Goal: Transaction & Acquisition: Purchase product/service

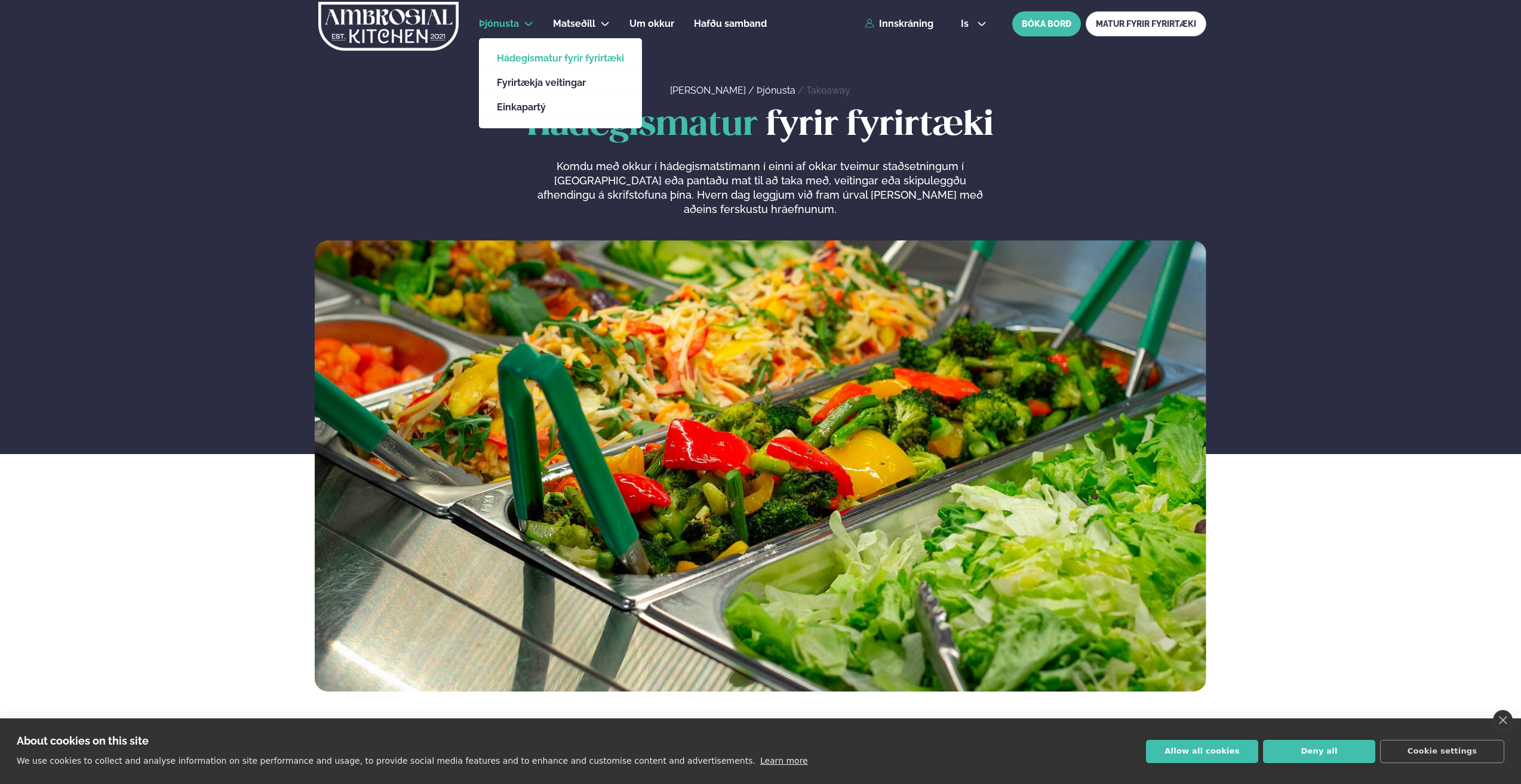
click at [518, 22] on span "Þjónusta" at bounding box center [499, 23] width 40 height 11
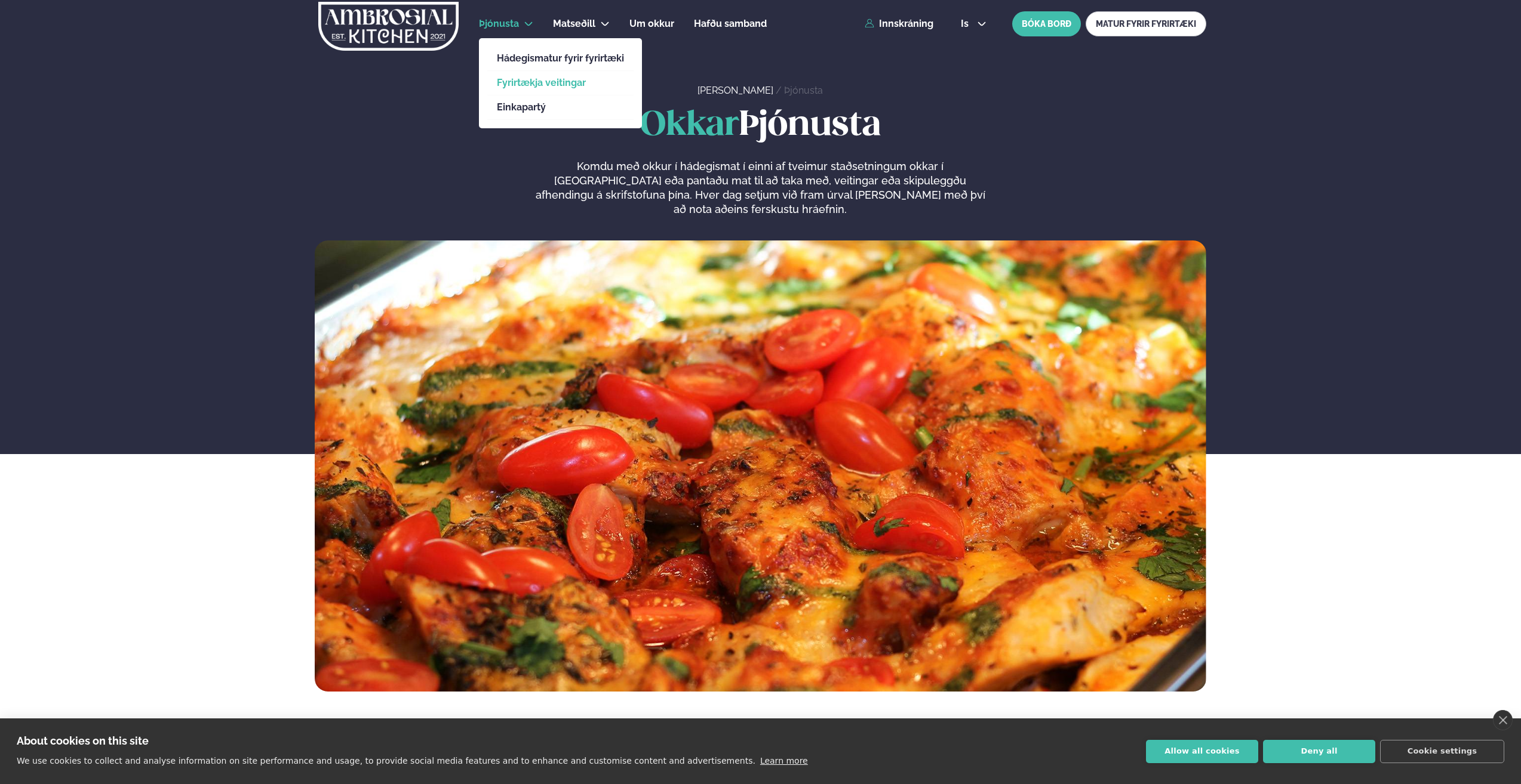
click at [526, 83] on link "Fyrirtækja veitingar" at bounding box center [560, 83] width 127 height 10
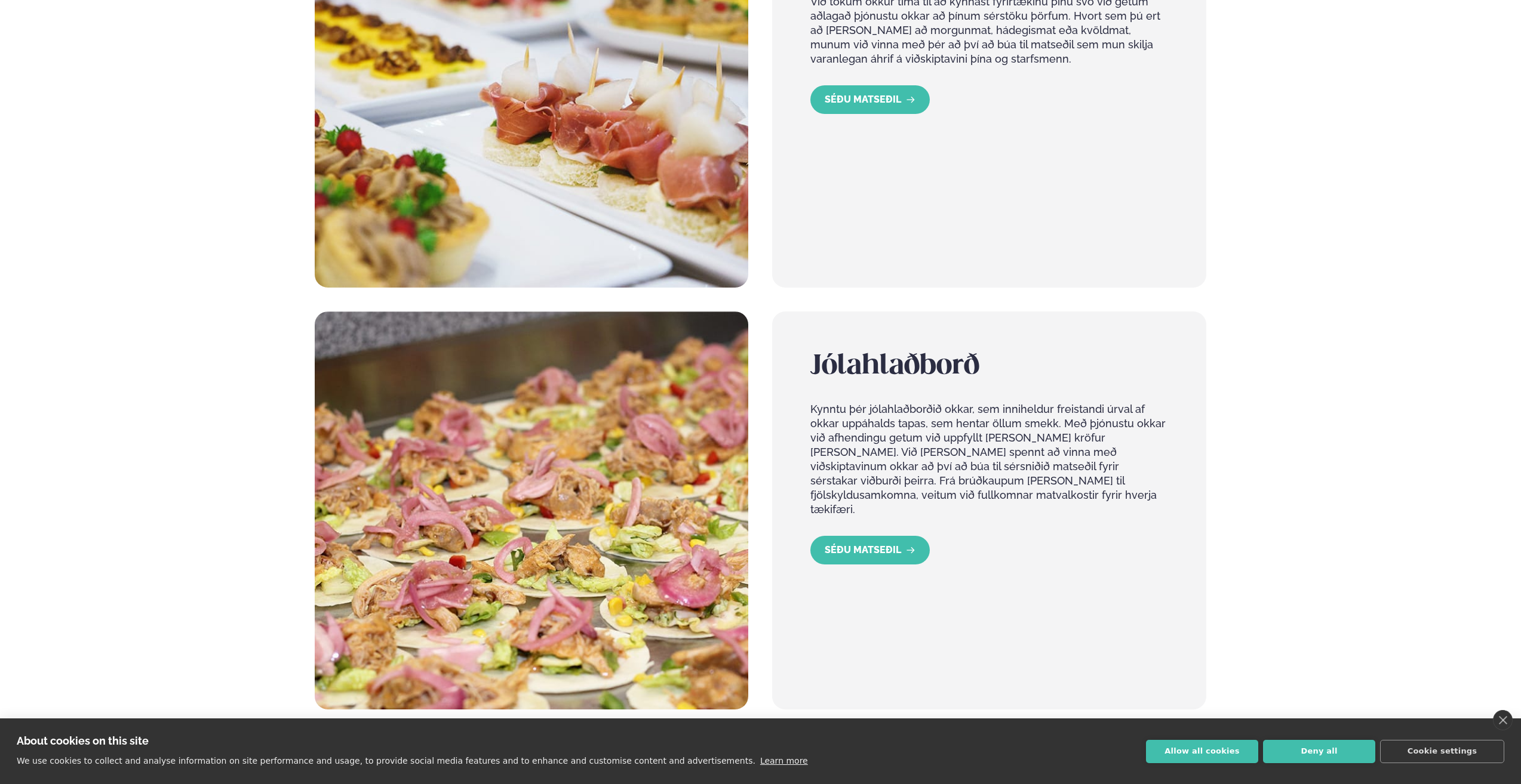
scroll to position [836, 0]
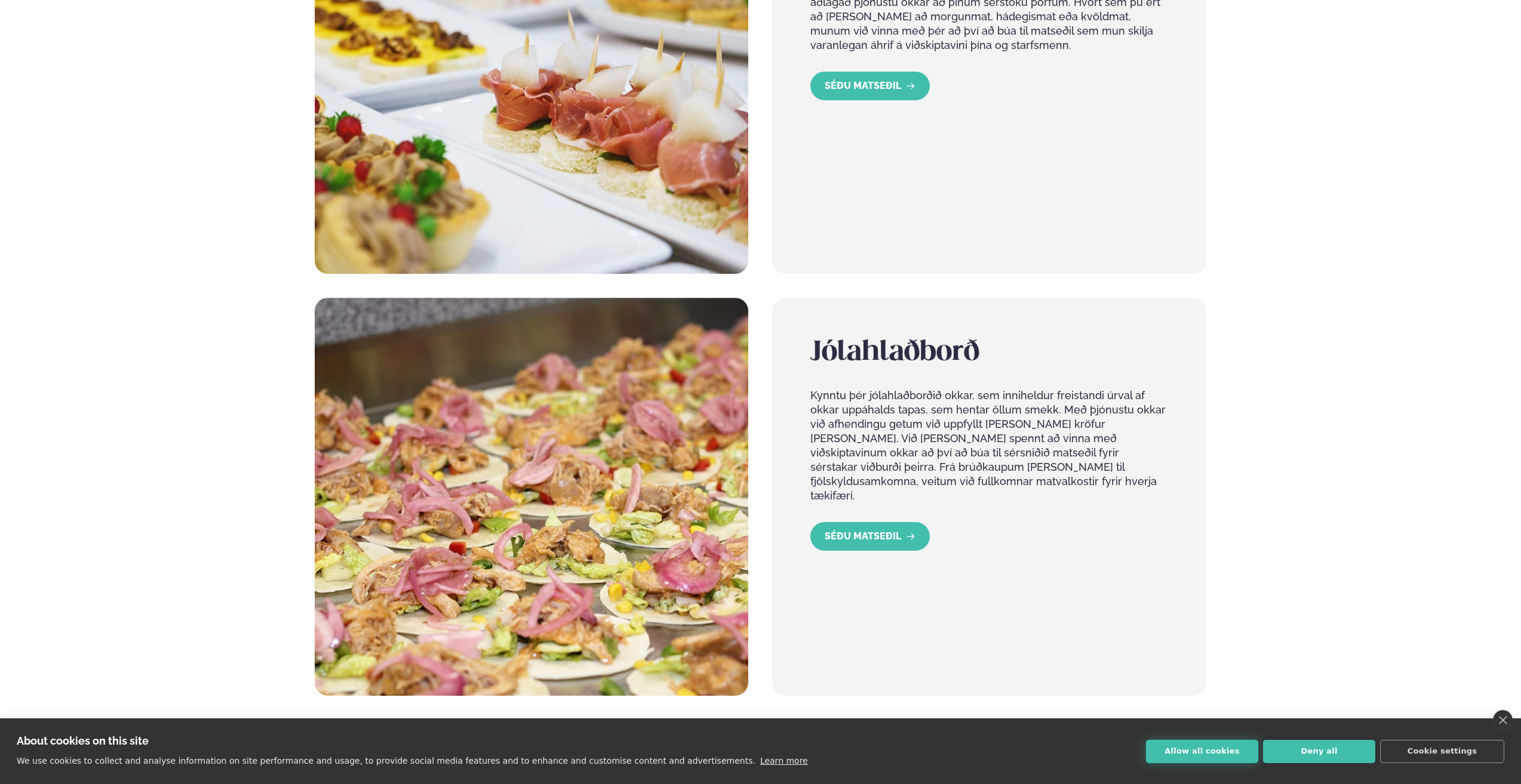
click at [1213, 752] on button "Allow all cookies" at bounding box center [1202, 752] width 112 height 23
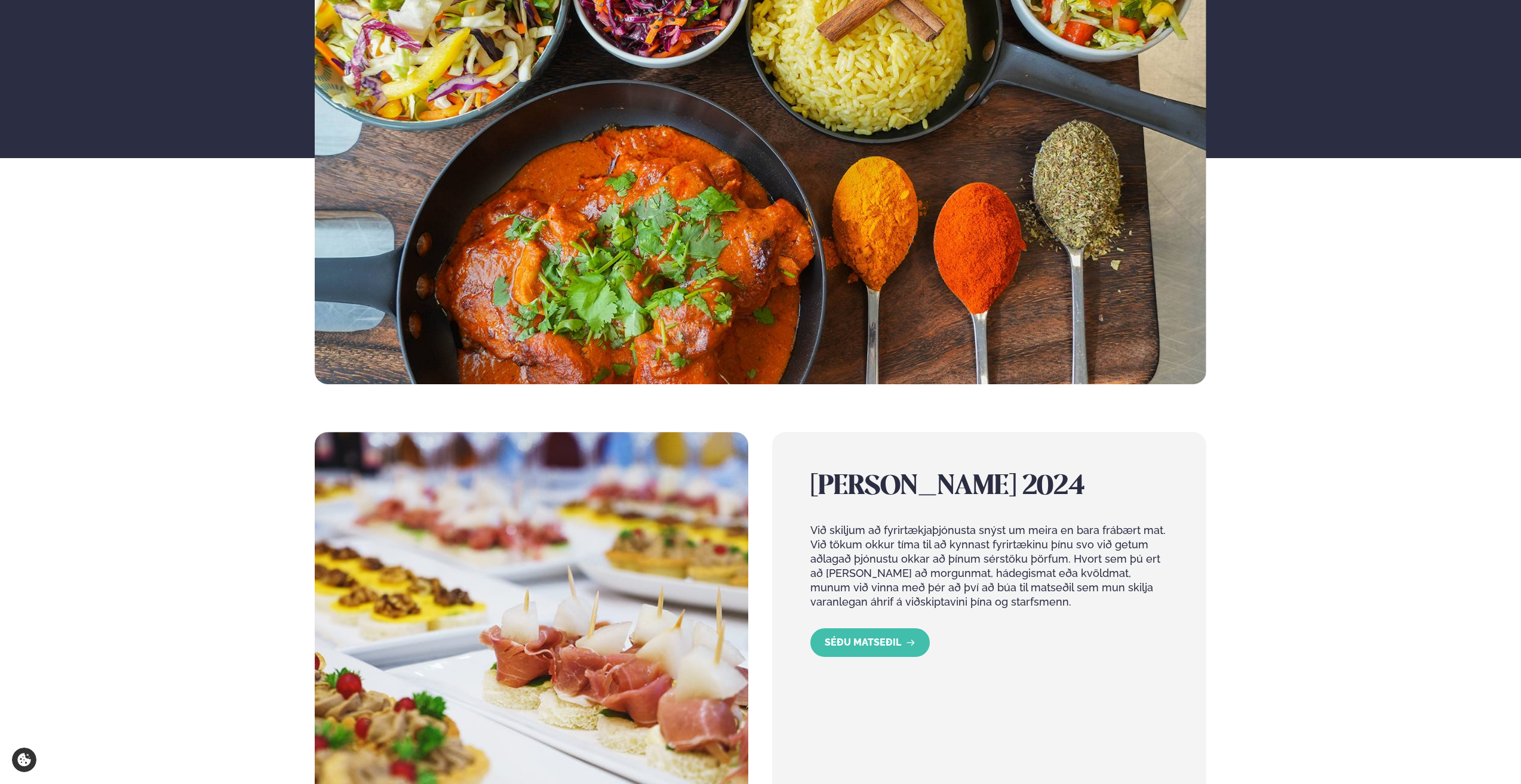
scroll to position [0, 0]
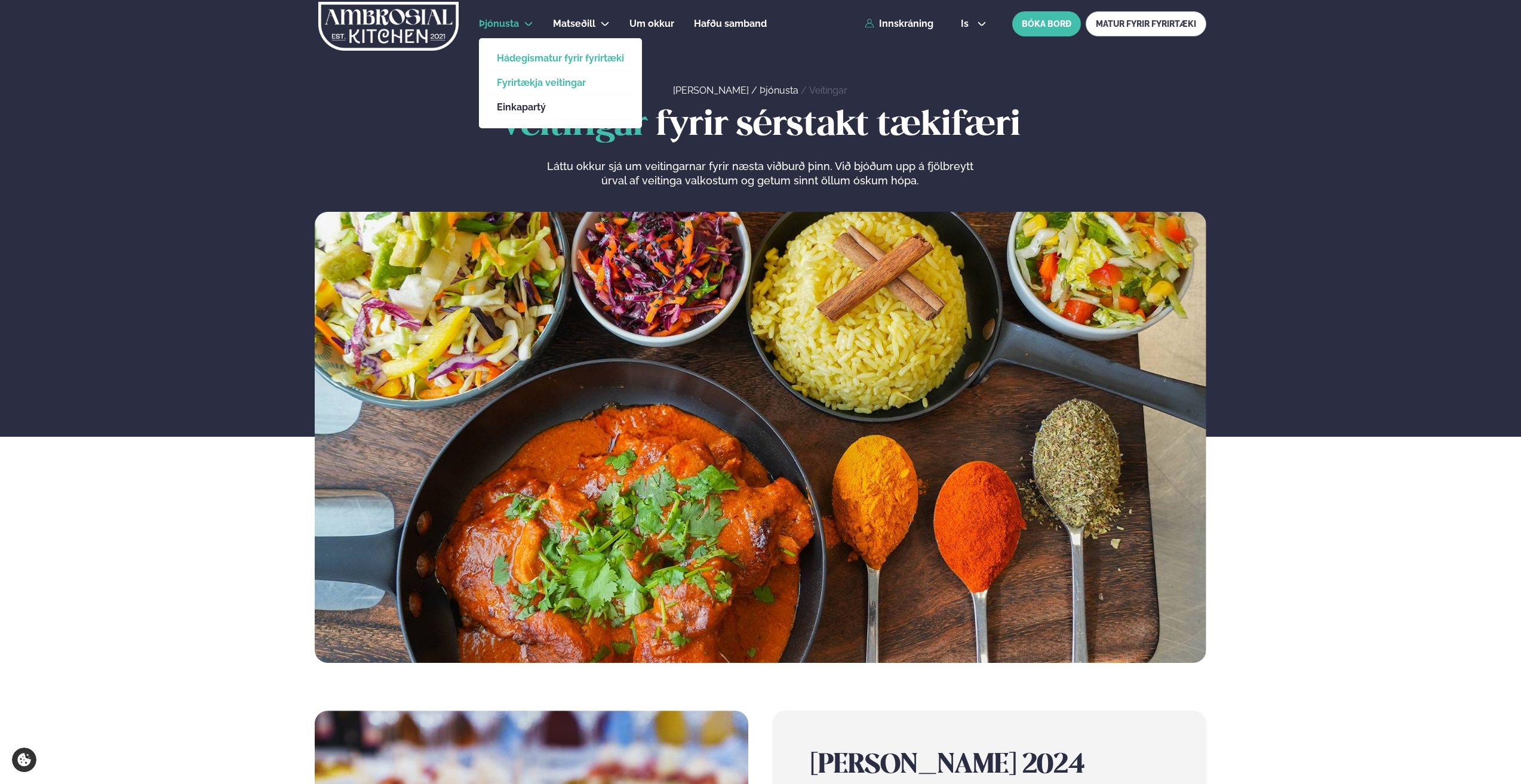
click at [536, 58] on link "Hádegismatur fyrir fyrirtæki" at bounding box center [560, 58] width 127 height 10
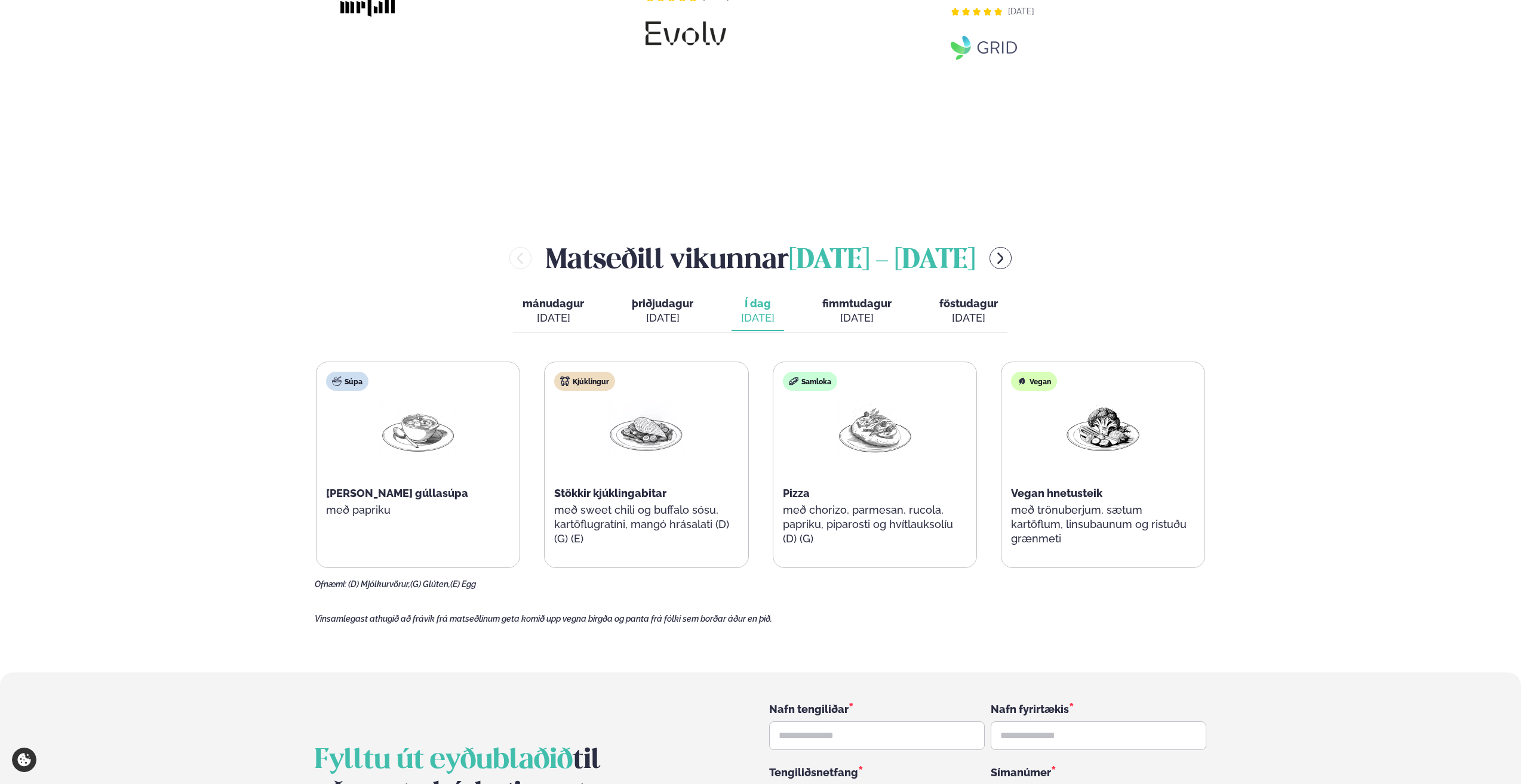
scroll to position [1433, 0]
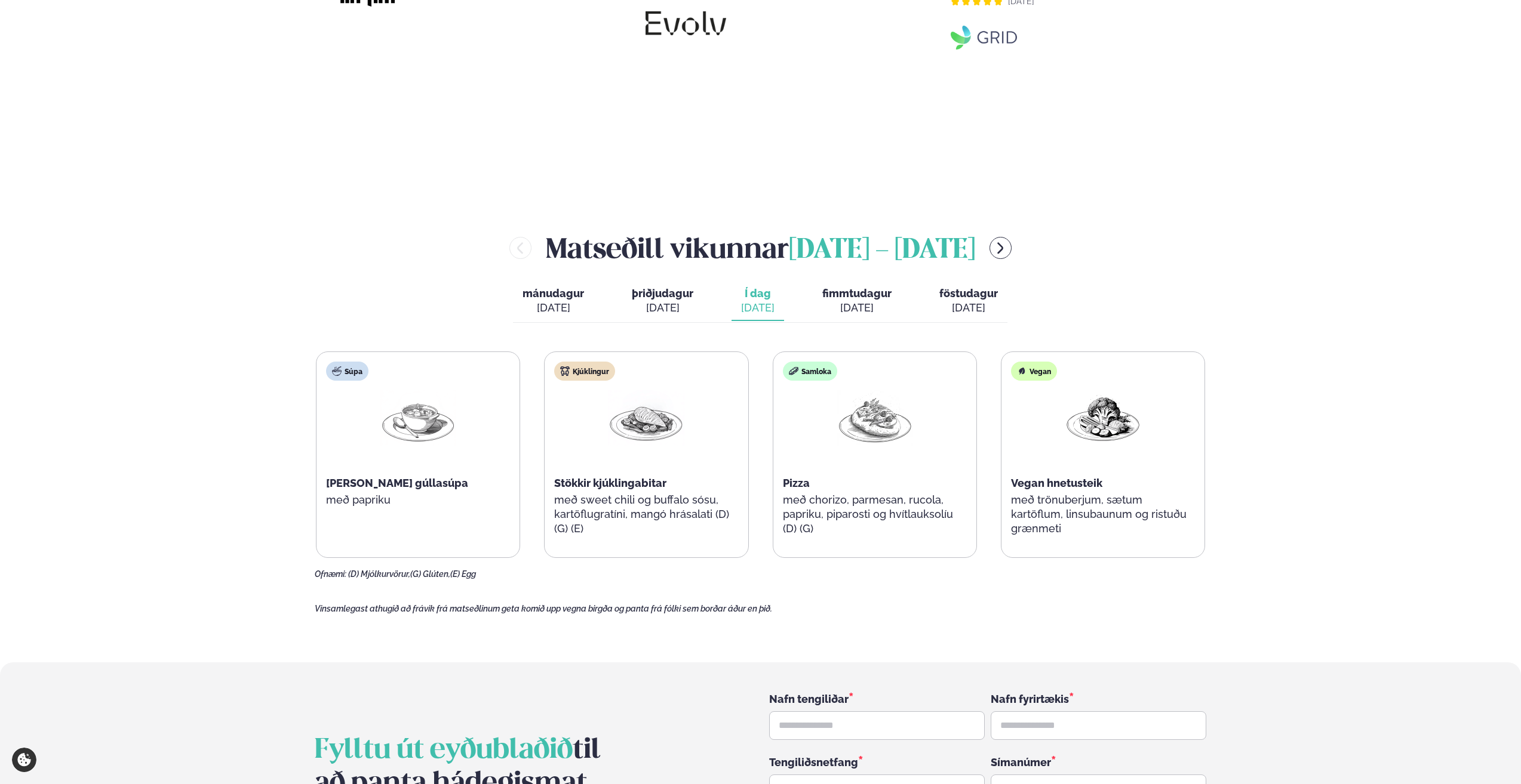
click at [851, 301] on div "[DATE]" at bounding box center [857, 308] width 69 height 14
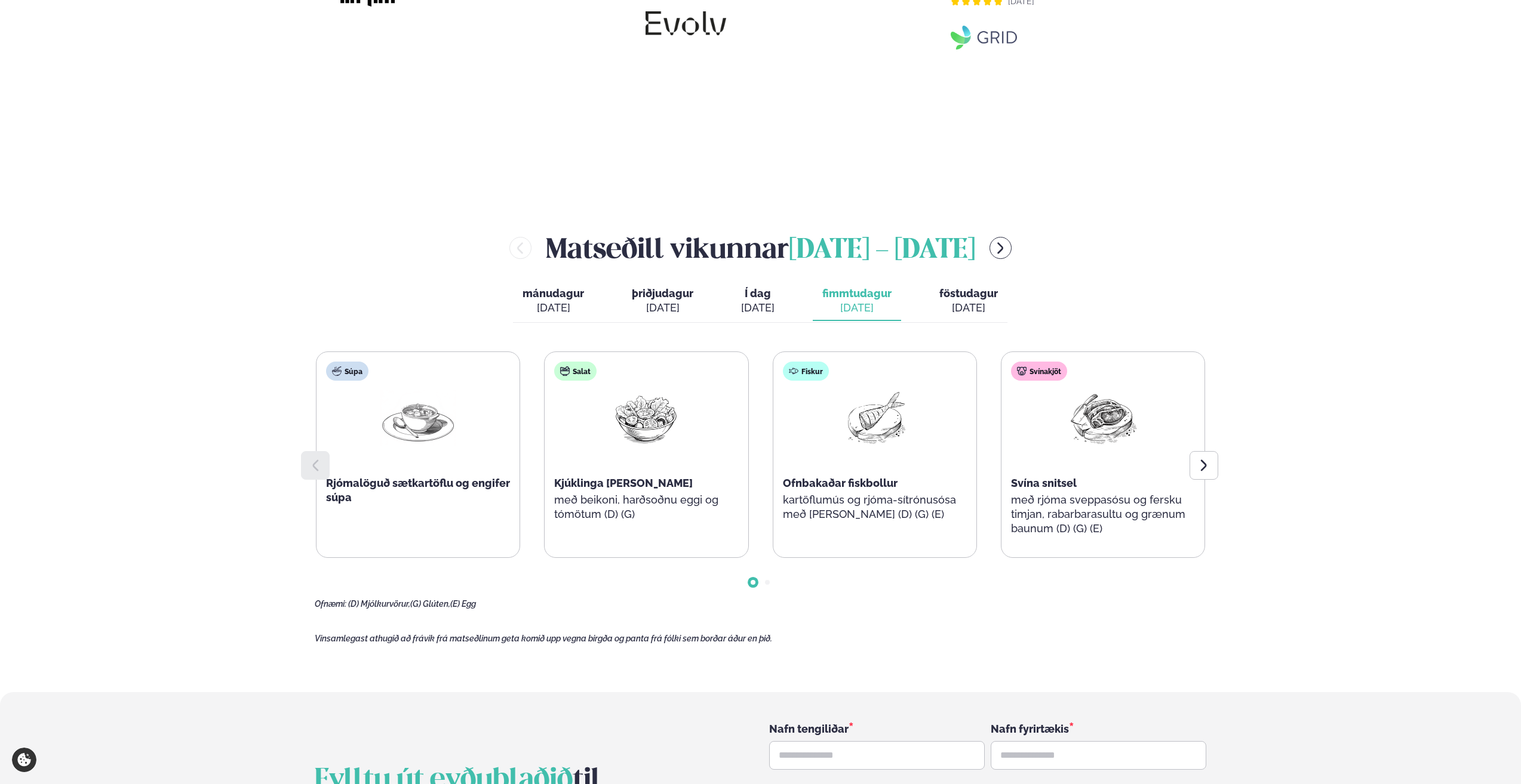
click at [978, 301] on div "[DATE]" at bounding box center [968, 308] width 58 height 14
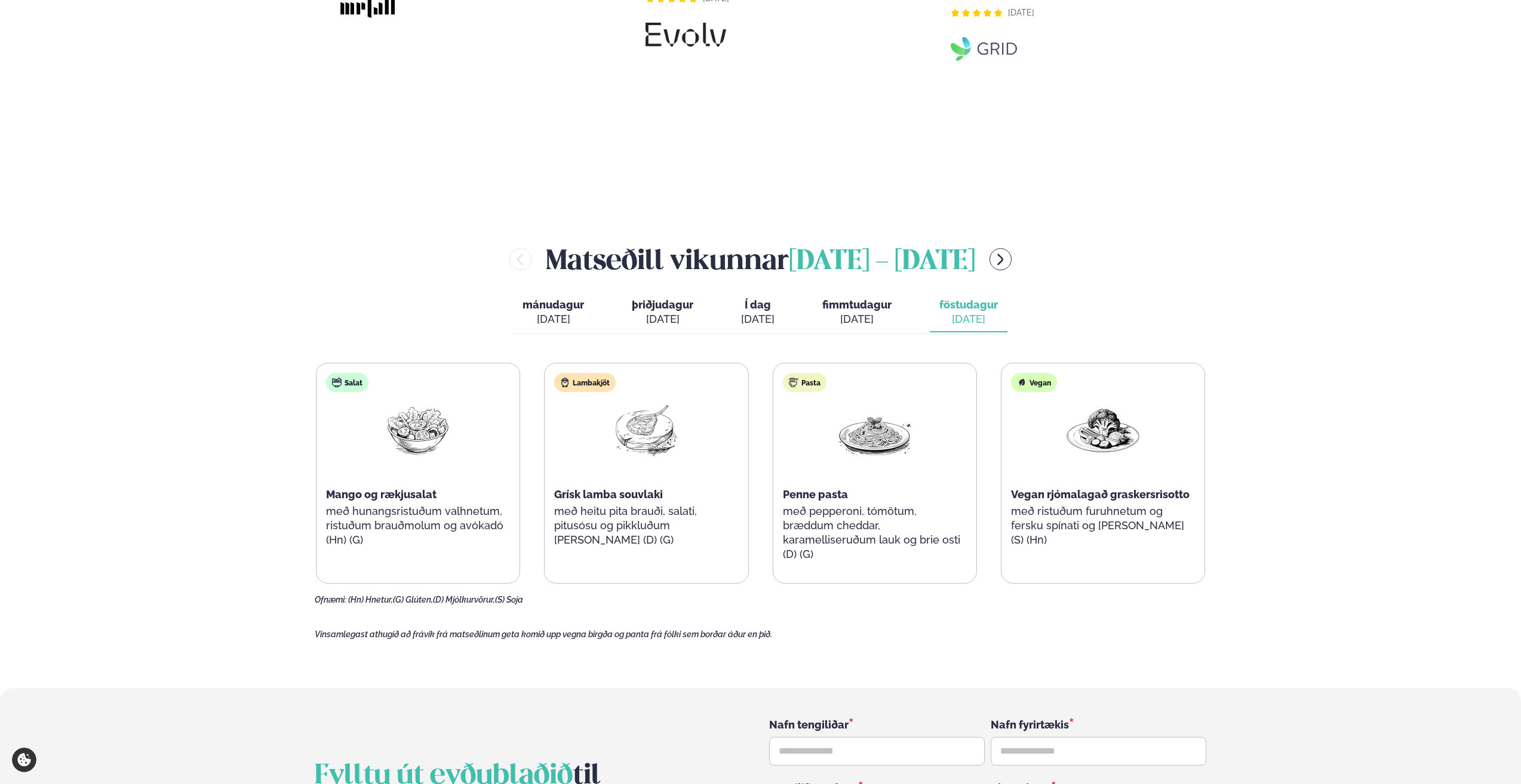
scroll to position [1373, 0]
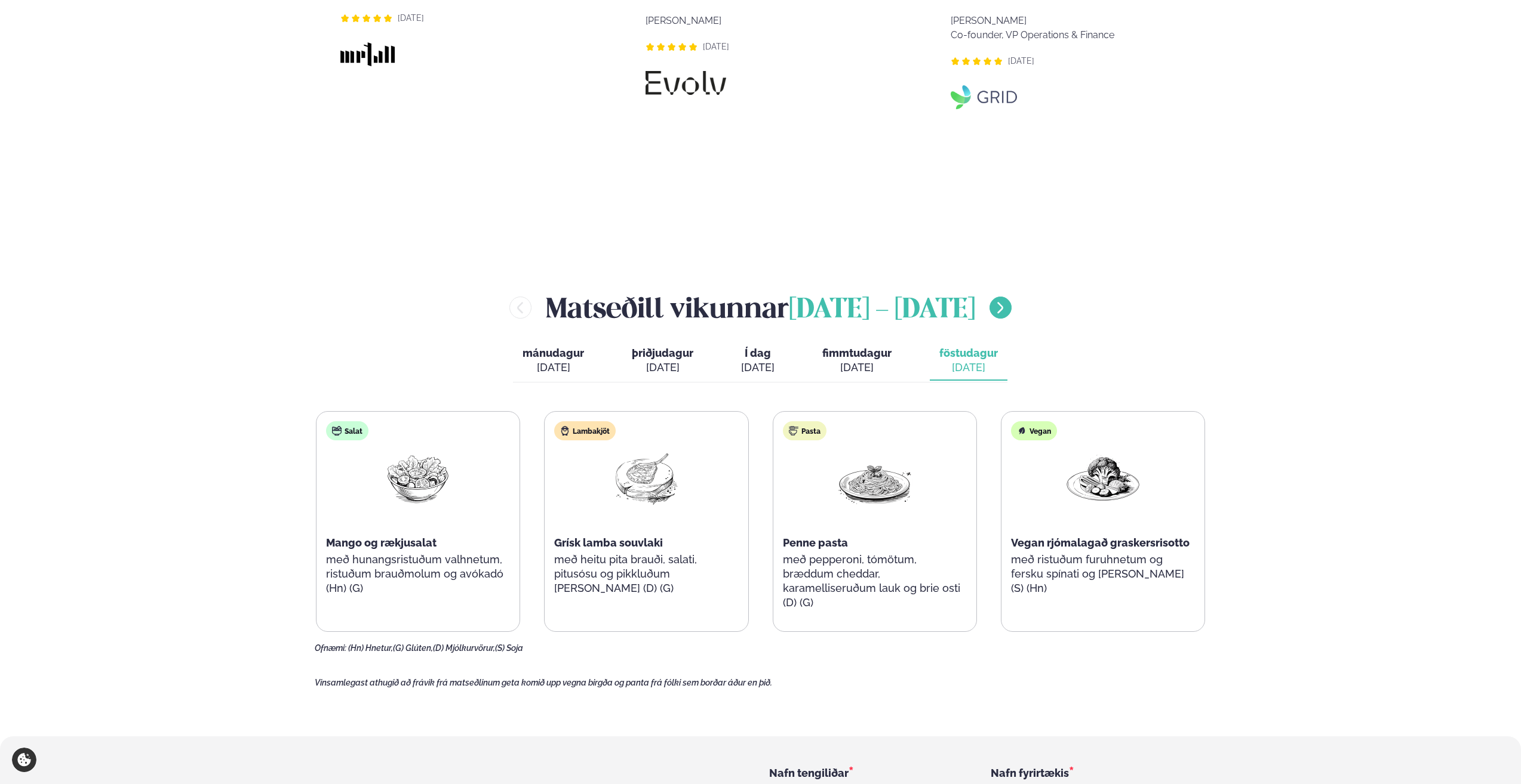
click at [1005, 301] on icon "menu-btn-right" at bounding box center [1000, 308] width 14 height 14
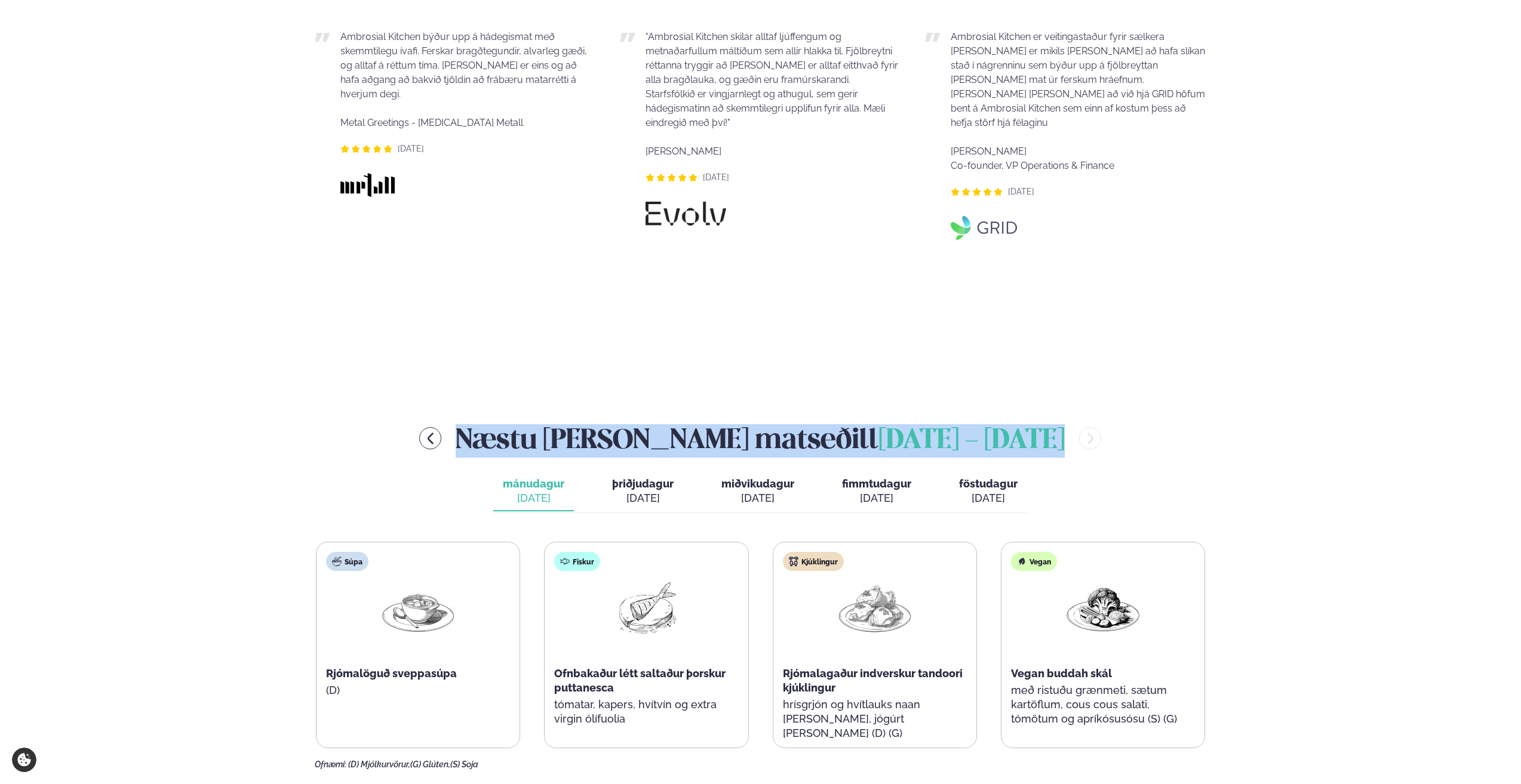
scroll to position [1552, 0]
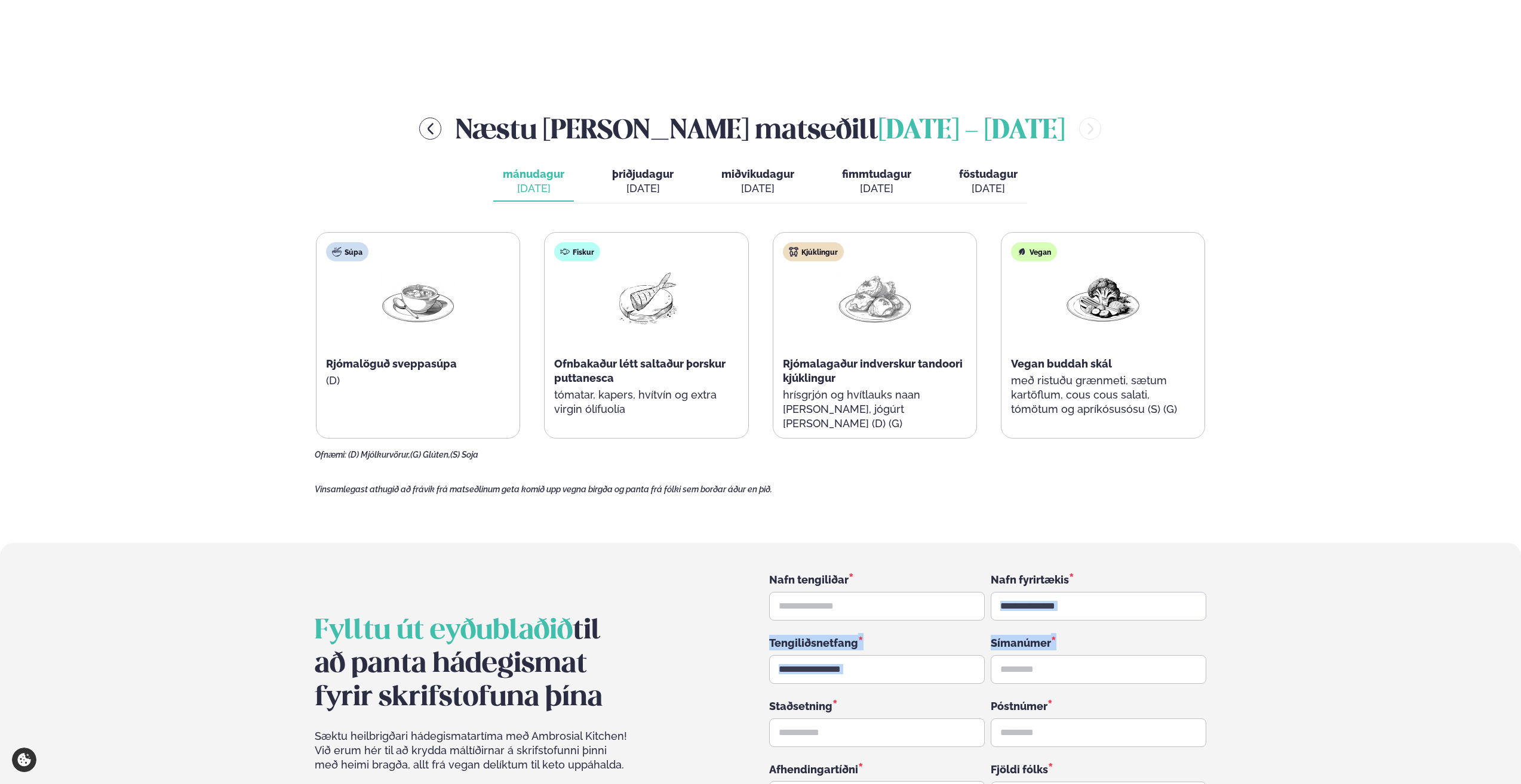
drag, startPoint x: 1520, startPoint y: 602, endPoint x: 1501, endPoint y: 360, distance: 242.7
drag, startPoint x: 1509, startPoint y: 430, endPoint x: 1499, endPoint y: 316, distance: 114.4
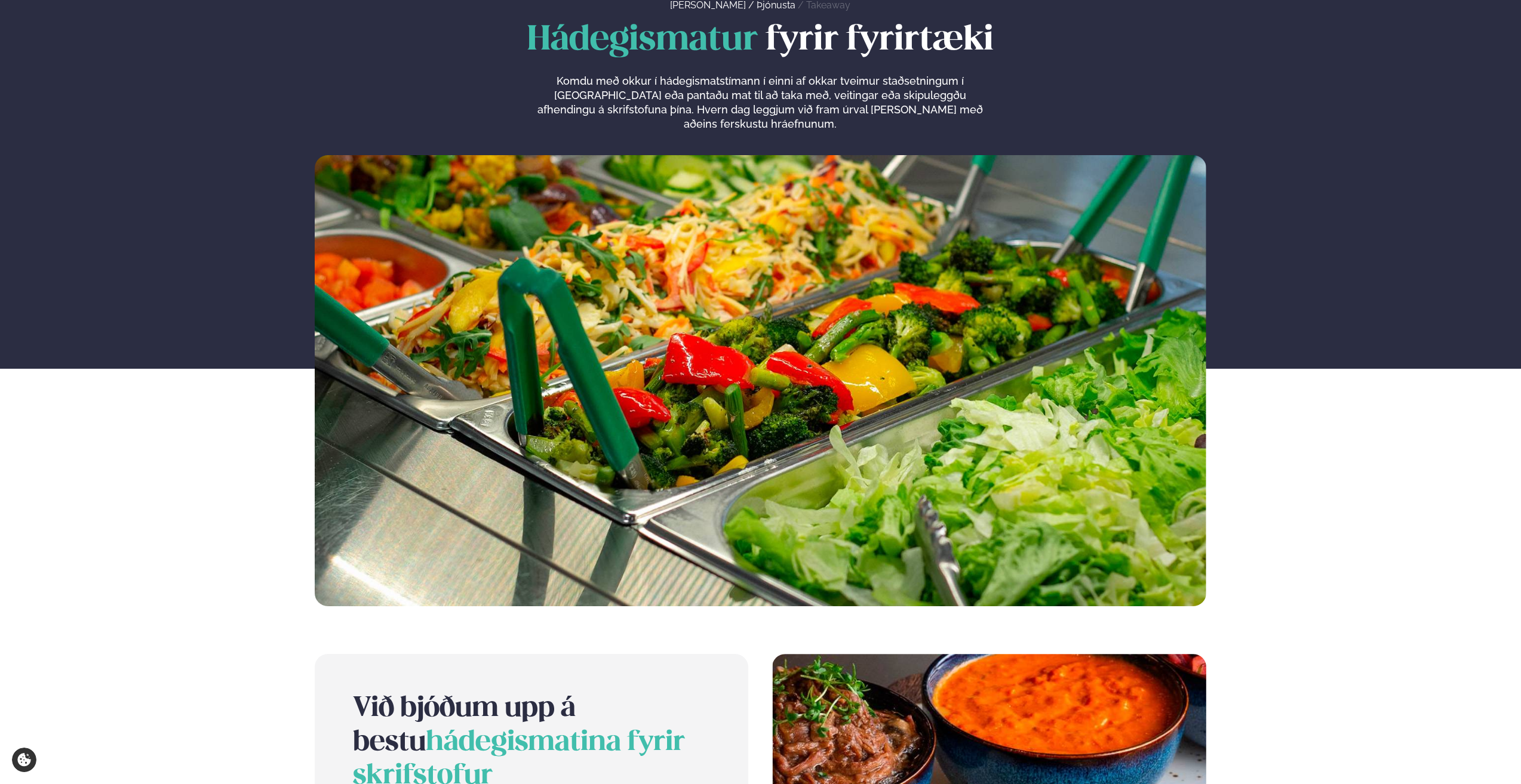
scroll to position [0, 0]
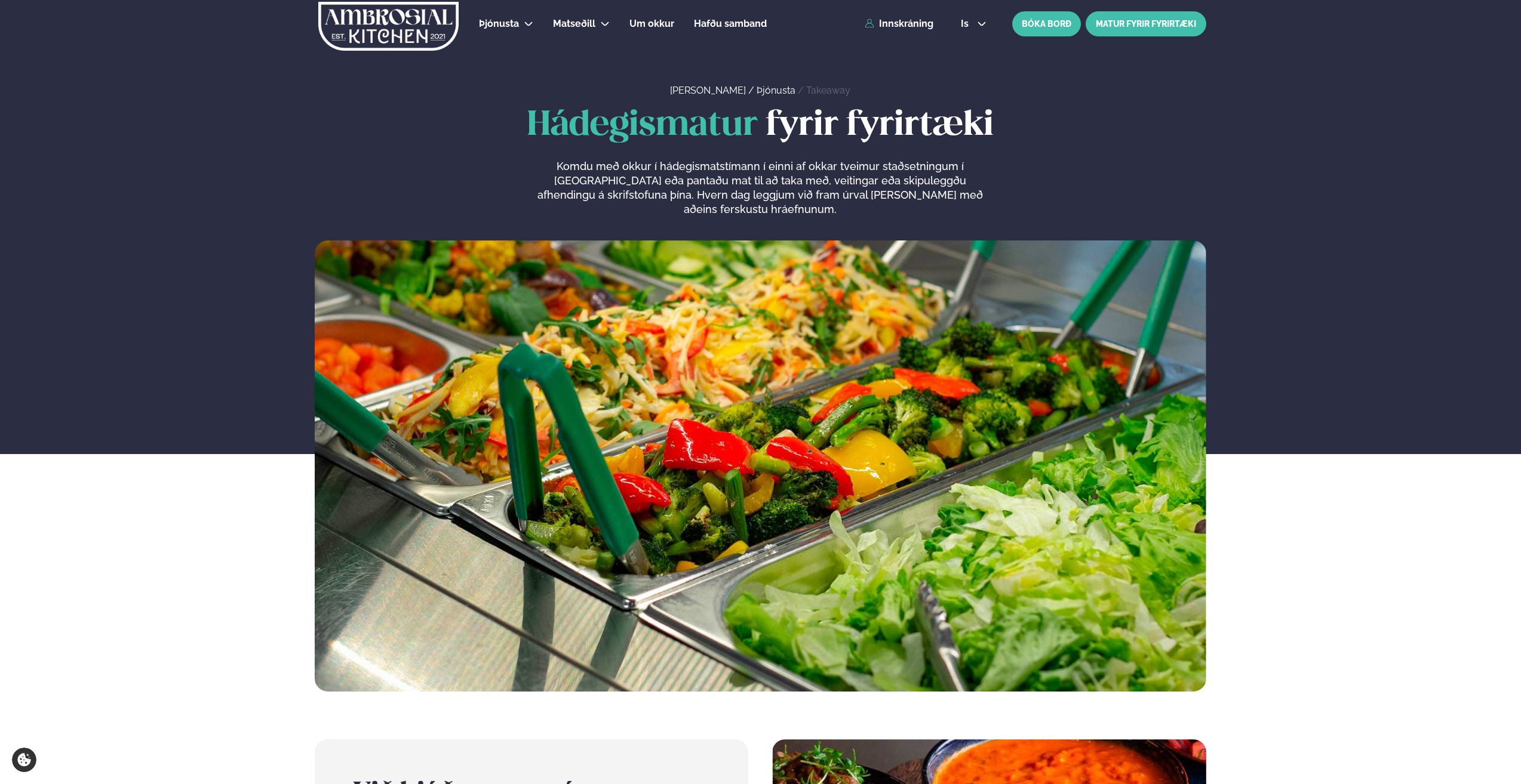
click at [1144, 26] on link "MATUR FYRIR FYRIRTÆKI" at bounding box center [1145, 24] width 120 height 25
click at [1189, 23] on link "MATUR FYRIR FYRIRTÆKI" at bounding box center [1145, 24] width 120 height 25
click at [664, 25] on span "Um okkur" at bounding box center [652, 23] width 45 height 11
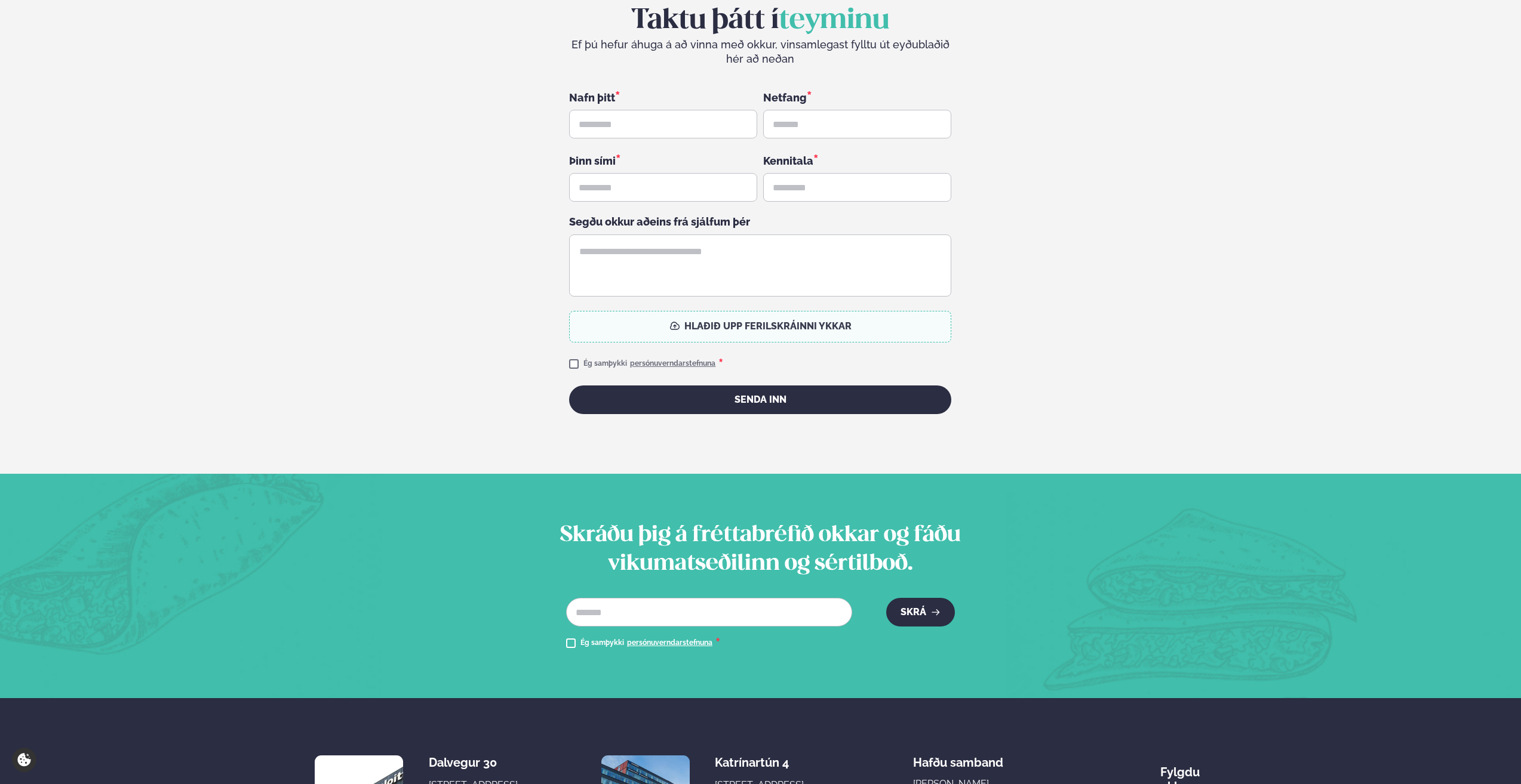
scroll to position [3051, 0]
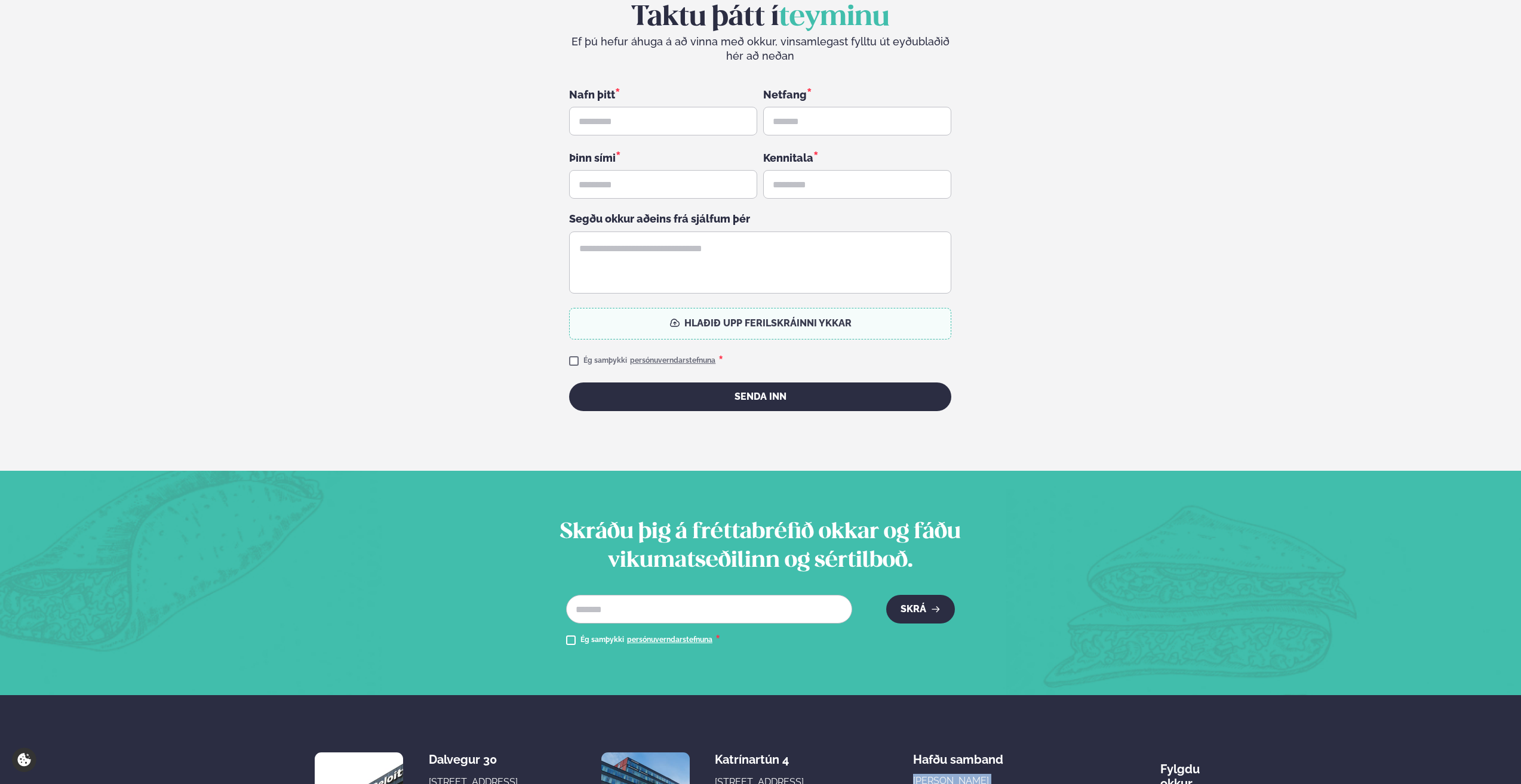
drag, startPoint x: 1039, startPoint y: 630, endPoint x: 909, endPoint y: 629, distance: 130.0
click at [909, 743] on div "Dalvegur 30 Dalvegur 30, [GEOGRAPHIC_DATA], [GEOGRAPHIC_DATA] Mon-Fri: 11:00 - …" at bounding box center [760, 797] width 891 height 108
copy link "[PERSON_NAME][EMAIL_ADDRESS][DOMAIN_NAME]"
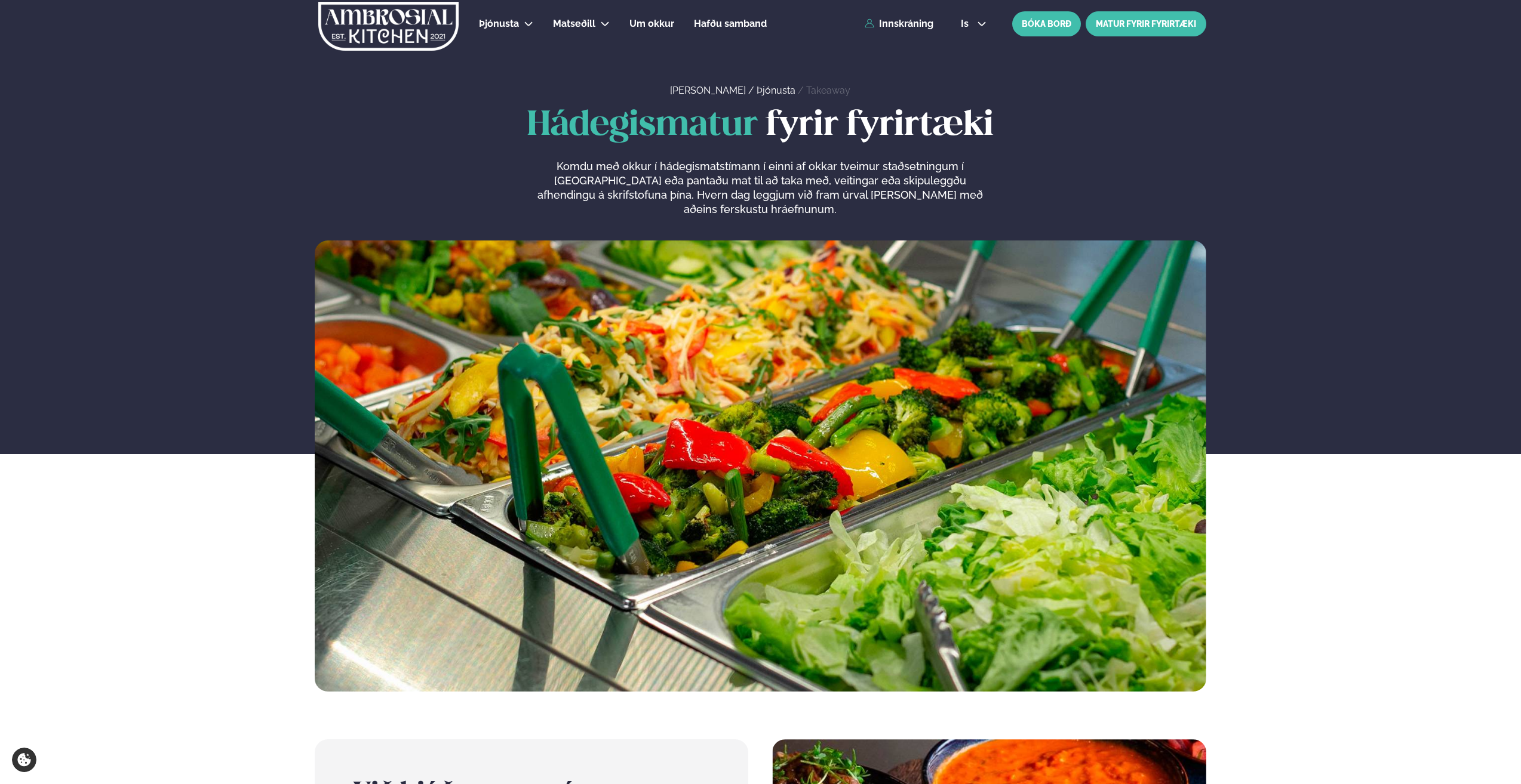
click at [1169, 19] on link "MATUR FYRIR FYRIRTÆKI" at bounding box center [1145, 24] width 120 height 25
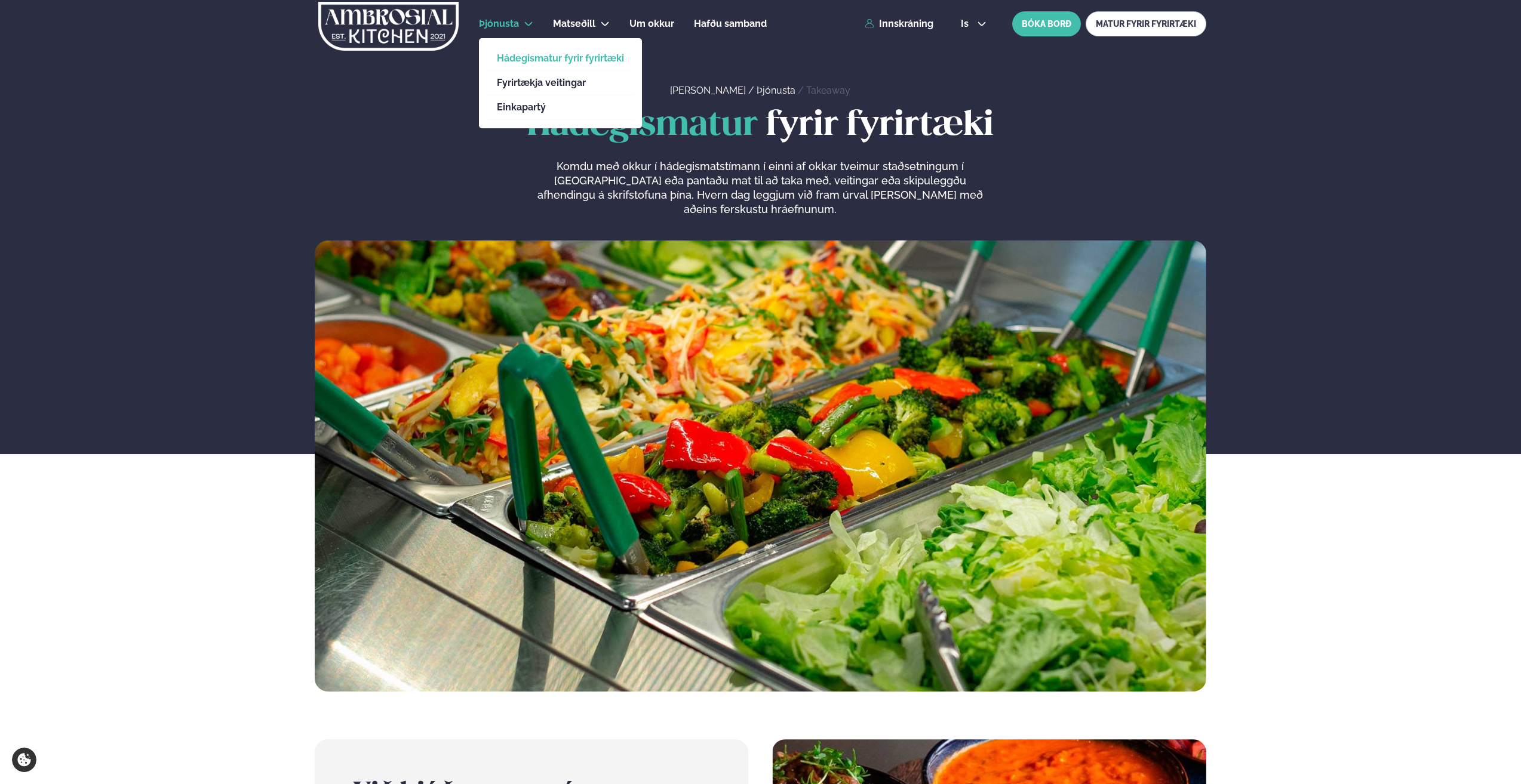
click at [528, 60] on link "Hádegismatur fyrir fyrirtæki" at bounding box center [560, 58] width 127 height 10
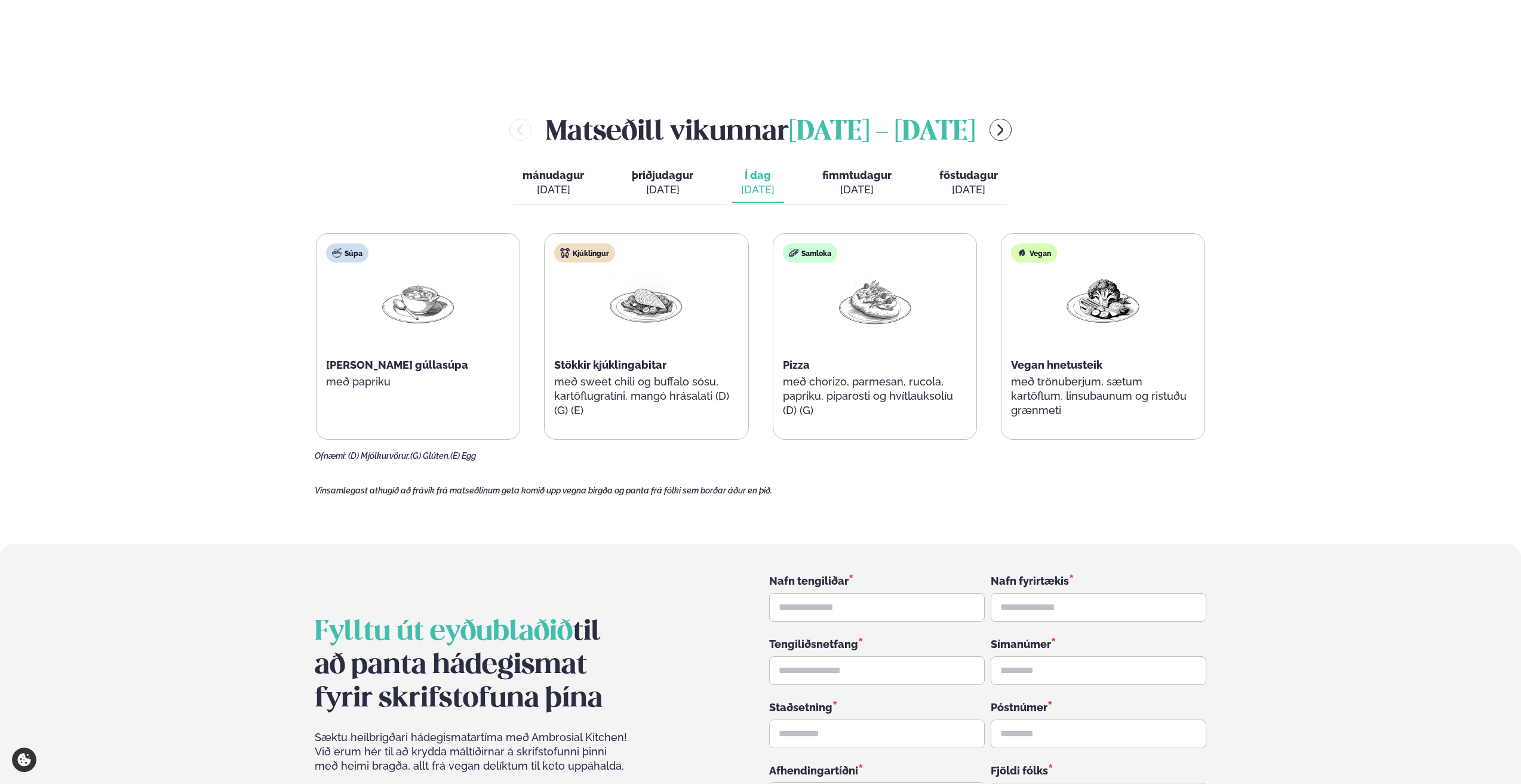
scroll to position [1552, 0]
